Goal: Task Accomplishment & Management: Manage account settings

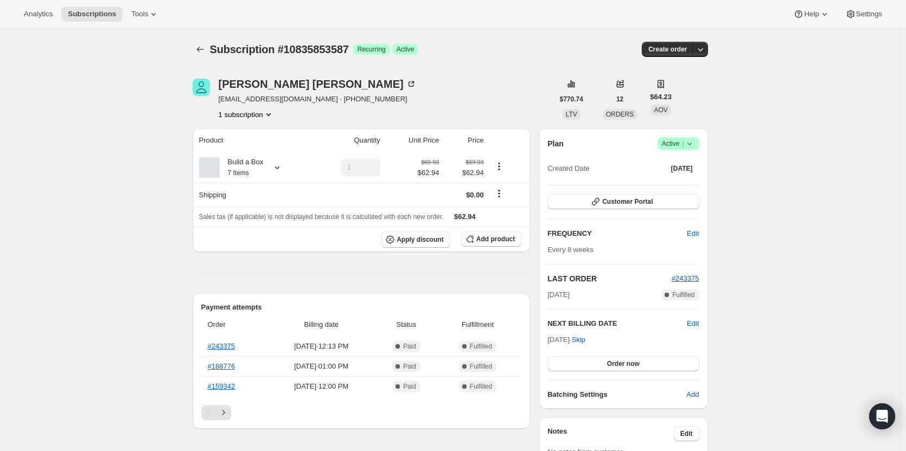
click at [686, 142] on icon at bounding box center [689, 143] width 11 height 11
click at [689, 186] on span "Cancel subscription" at bounding box center [681, 183] width 61 height 8
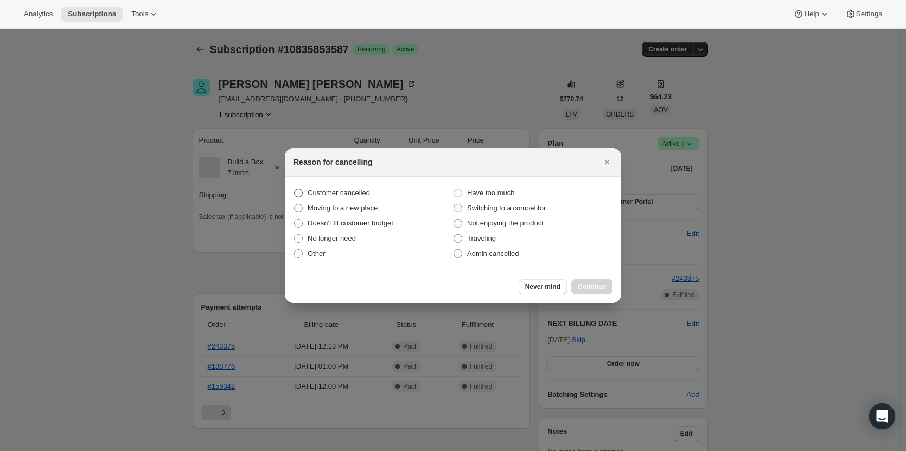
click at [333, 192] on span "Customer cancelled" at bounding box center [338, 193] width 62 height 8
click at [294, 189] on input "Customer cancelled" at bounding box center [294, 189] width 1 height 1
radio input "true"
click at [600, 289] on span "Continue" at bounding box center [591, 286] width 28 height 9
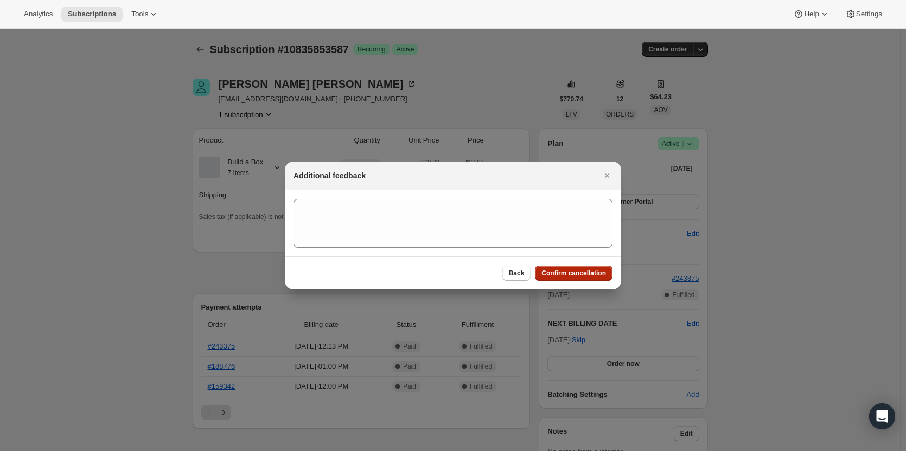
click at [591, 274] on span "Confirm cancellation" at bounding box center [573, 273] width 65 height 9
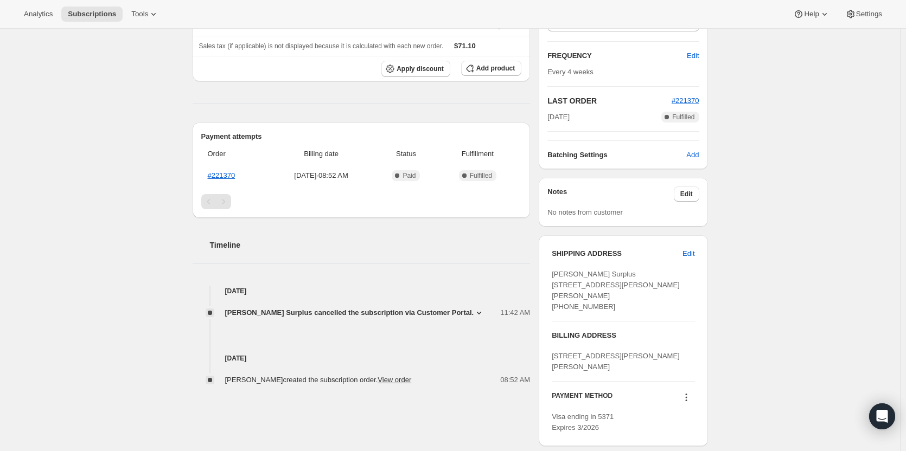
scroll to position [217, 0]
